Goal: Find specific page/section: Find specific page/section

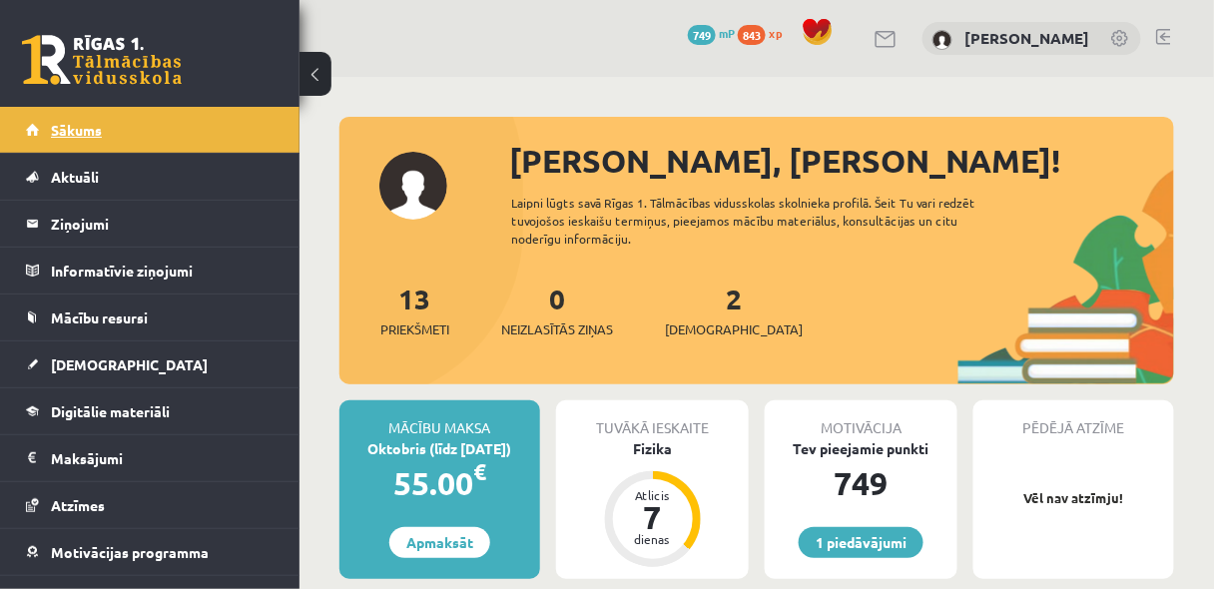
click at [107, 118] on link "Sākums" at bounding box center [150, 130] width 249 height 46
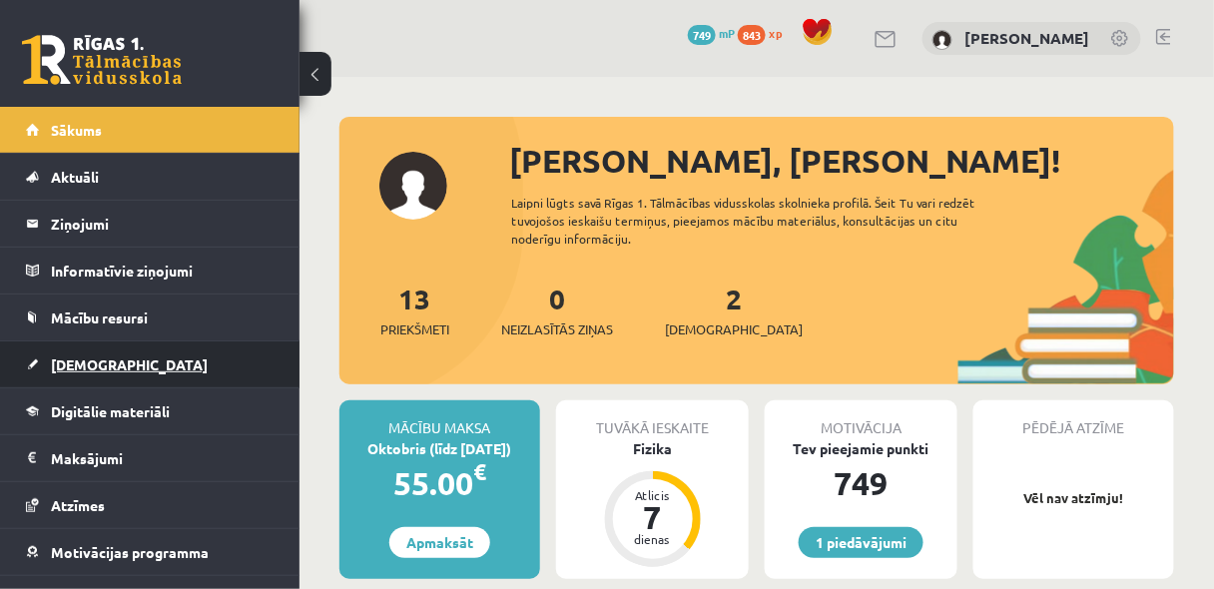
click at [88, 361] on span "[DEMOGRAPHIC_DATA]" at bounding box center [129, 364] width 157 height 18
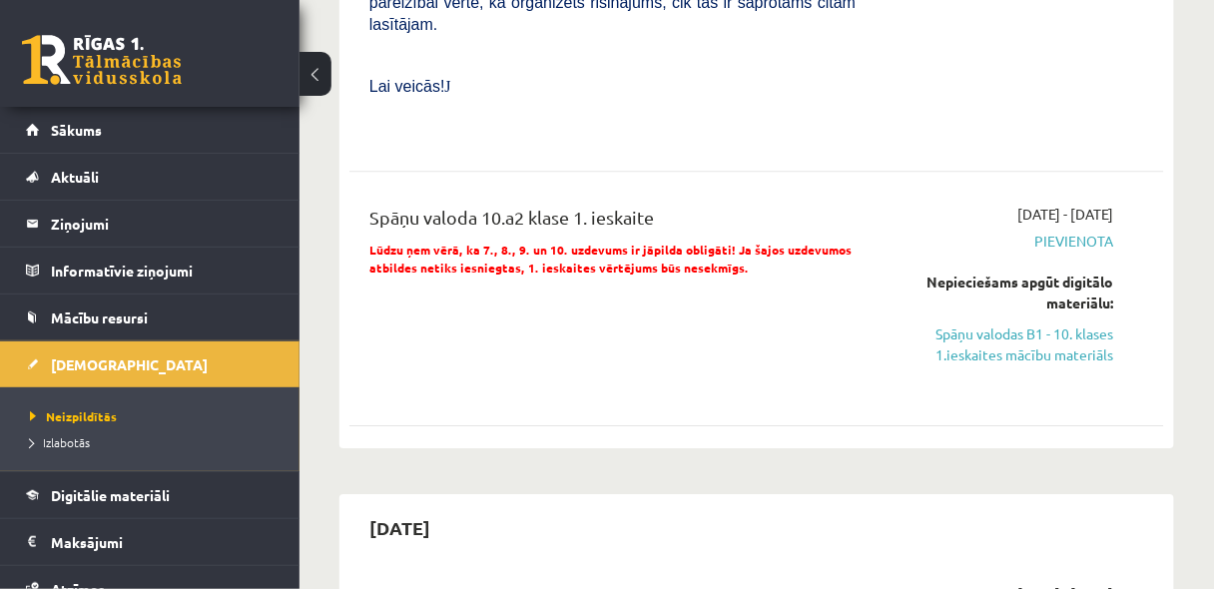
scroll to position [1437, 0]
